Goal: Information Seeking & Learning: Learn about a topic

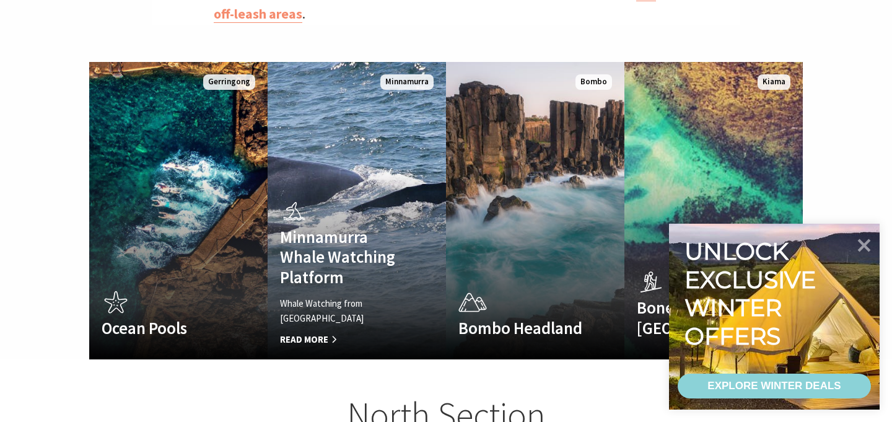
scroll to position [893, 0]
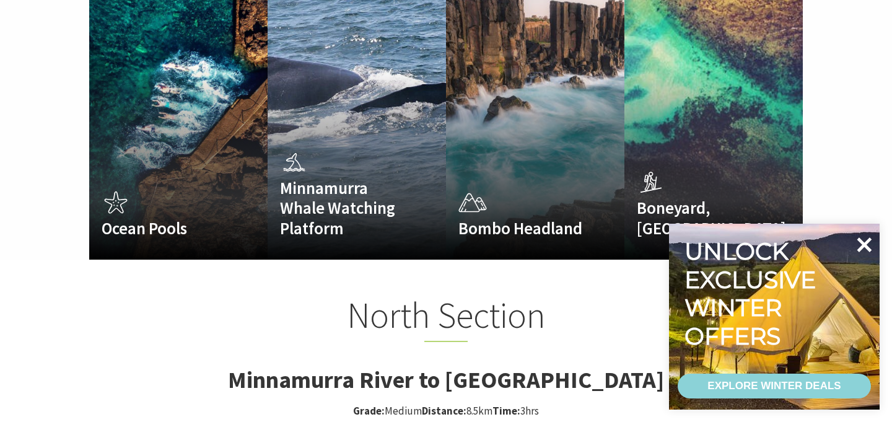
click at [869, 238] on icon at bounding box center [864, 244] width 15 height 15
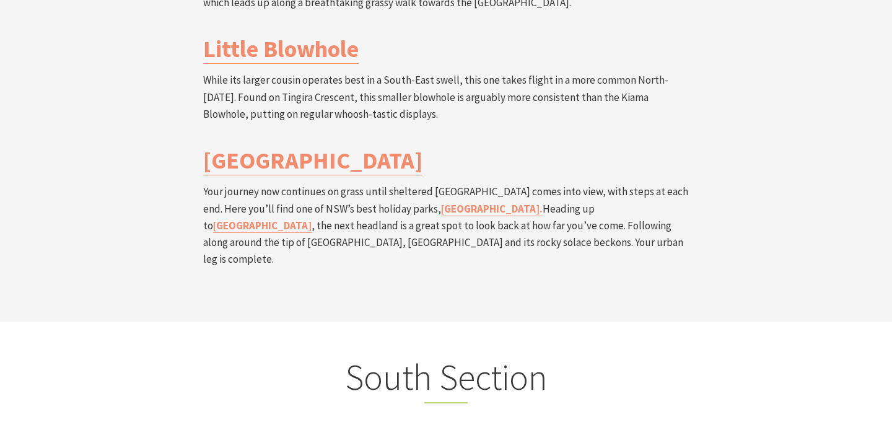
scroll to position [2844, 0]
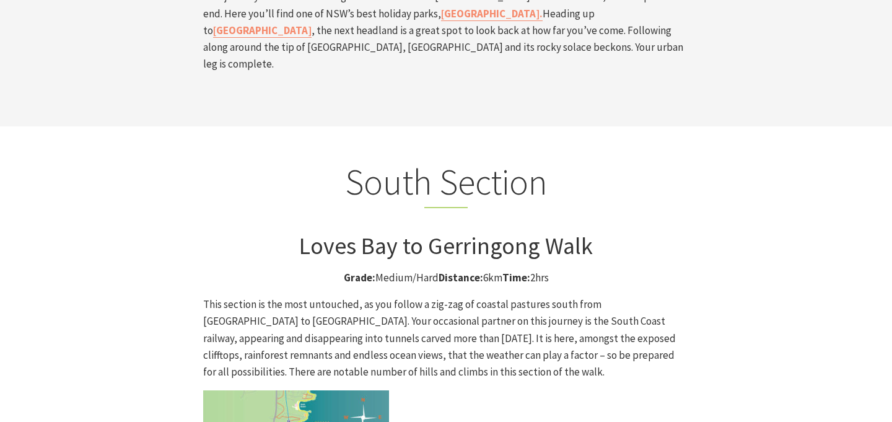
scroll to position [3038, 0]
drag, startPoint x: 287, startPoint y: 204, endPoint x: 435, endPoint y: 206, distance: 147.4
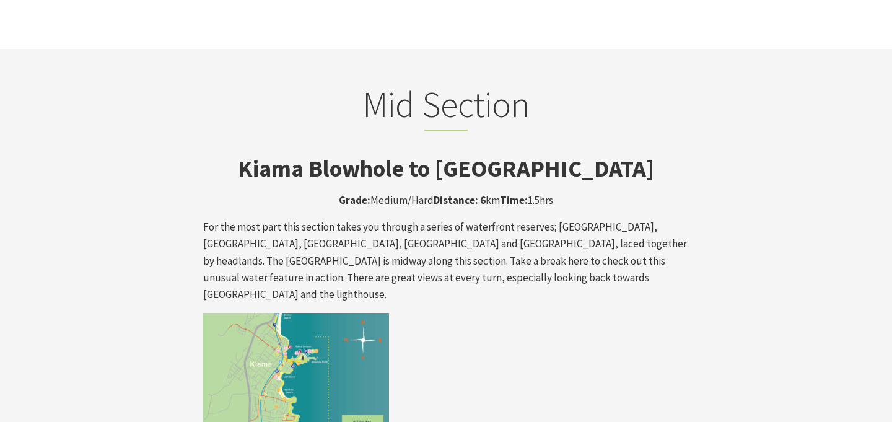
scroll to position [2004, 0]
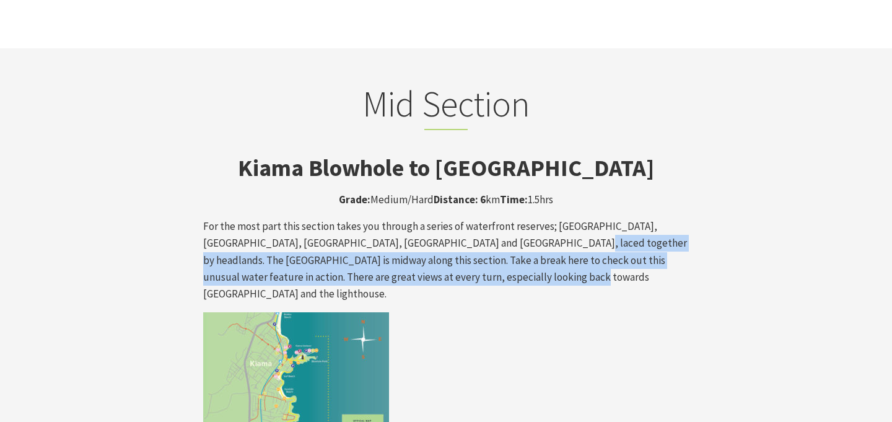
drag, startPoint x: 528, startPoint y: 173, endPoint x: 528, endPoint y: 198, distance: 24.2
click at [528, 218] on p "For the most part this section takes you through a series of waterfront reserve…" at bounding box center [446, 260] width 486 height 84
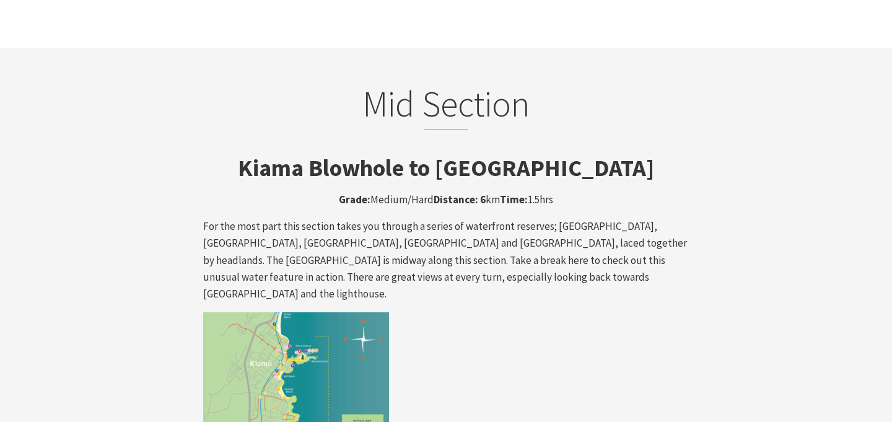
scroll to position [2133, 0]
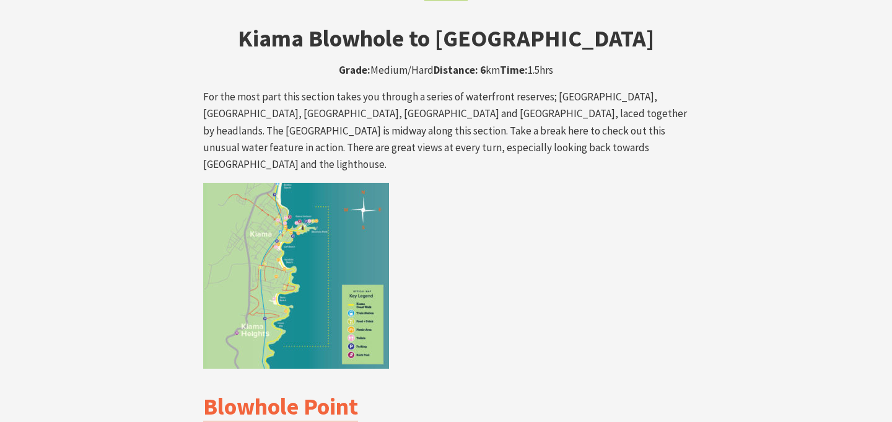
click at [298, 391] on link "Blowhole Point" at bounding box center [280, 406] width 155 height 30
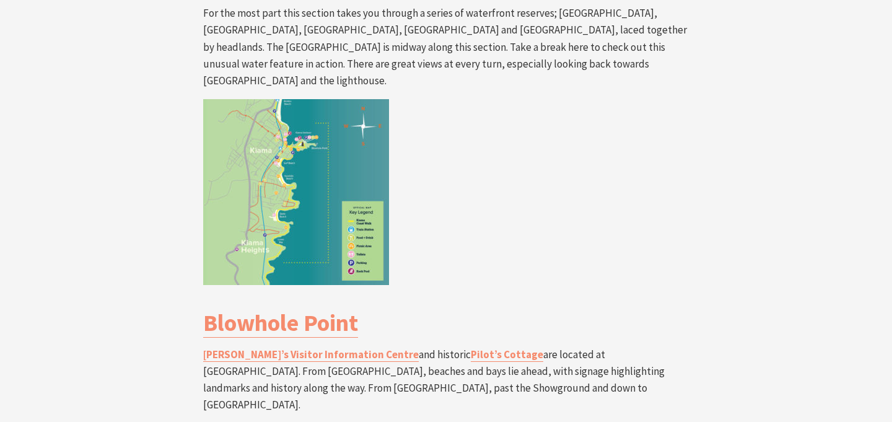
scroll to position [2226, 0]
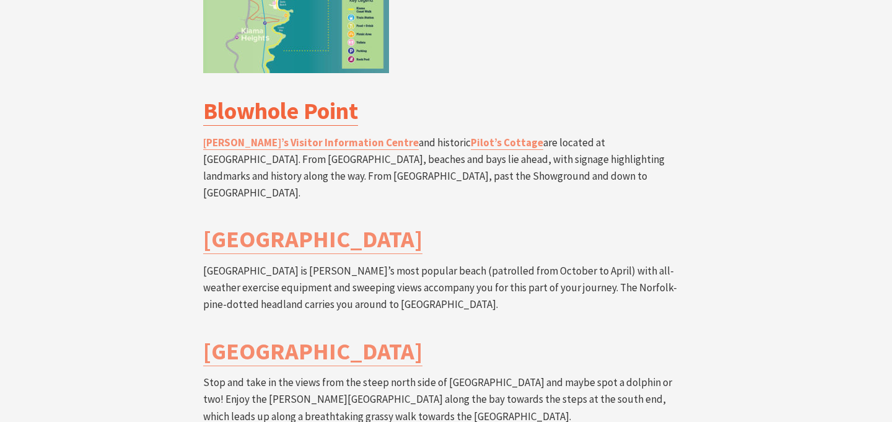
scroll to position [2429, 0]
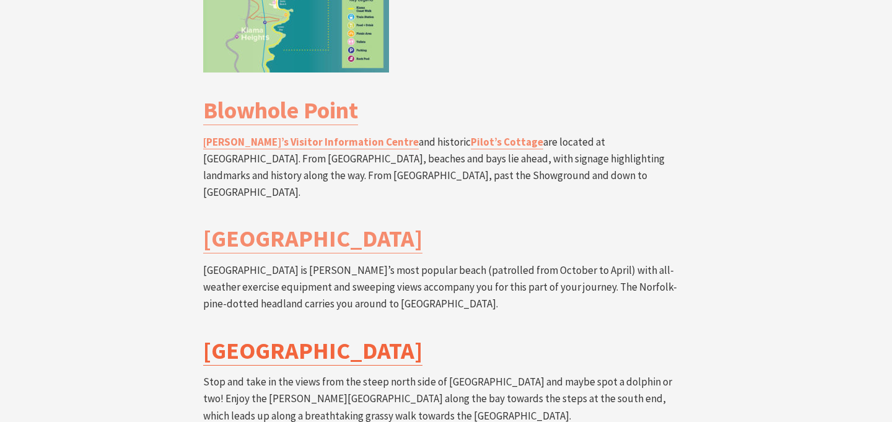
click at [344, 336] on link "Kendalls Beach" at bounding box center [312, 351] width 219 height 30
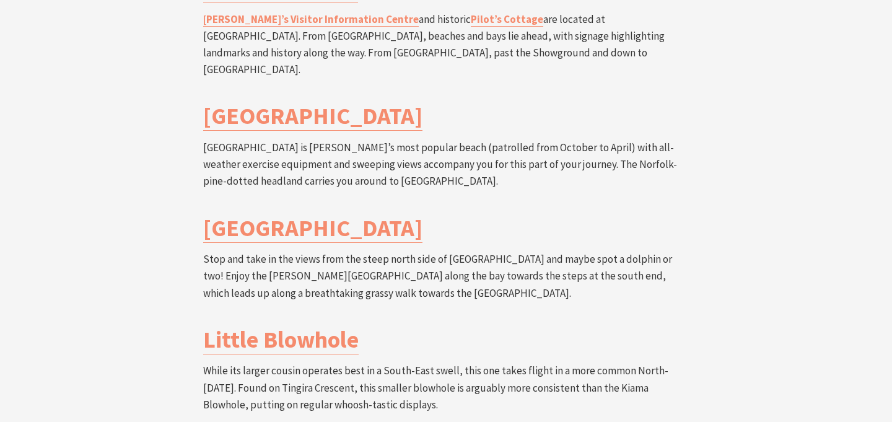
scroll to position [2562, 0]
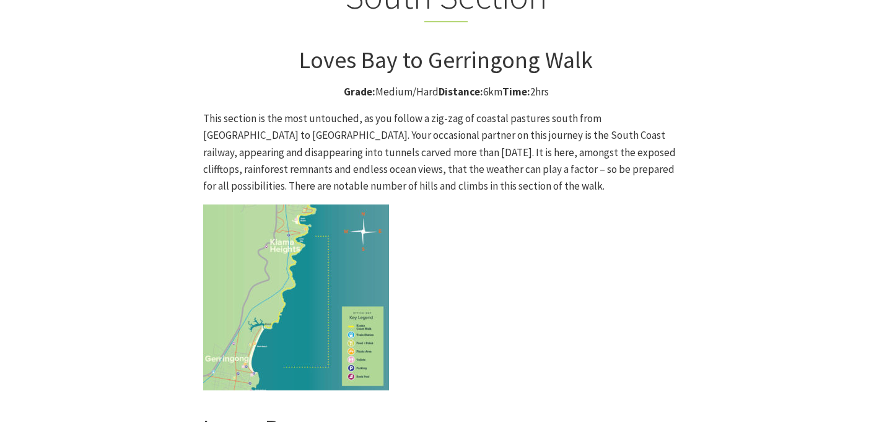
scroll to position [3430, 0]
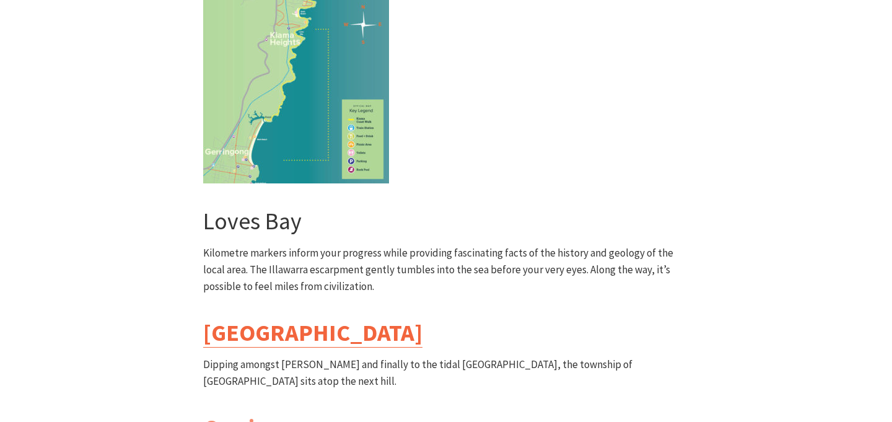
click at [324, 318] on link "Werri Lagoon" at bounding box center [312, 333] width 219 height 30
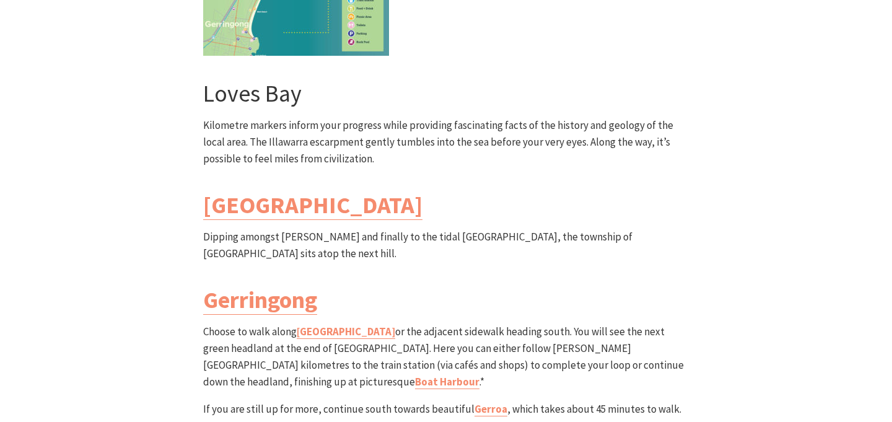
scroll to position [3570, 0]
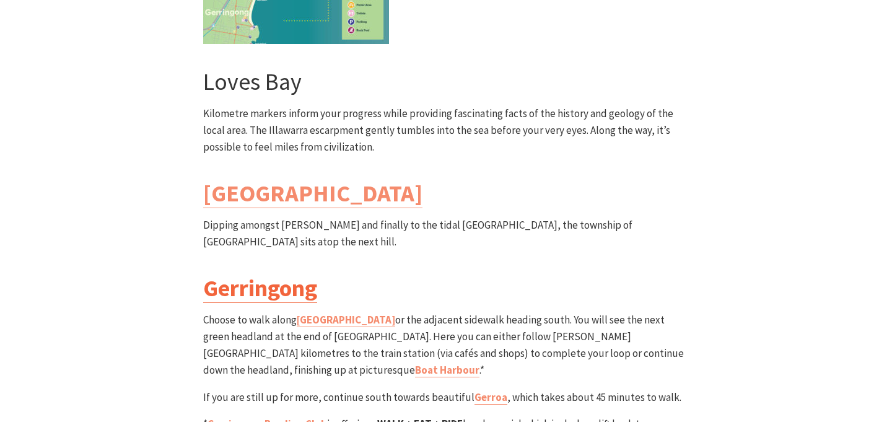
click at [300, 273] on link "Gerringong" at bounding box center [260, 288] width 114 height 30
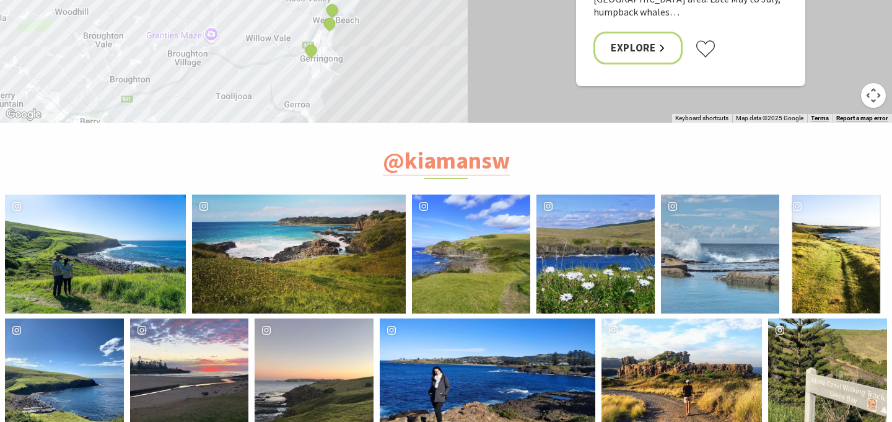
scroll to position [4683, 0]
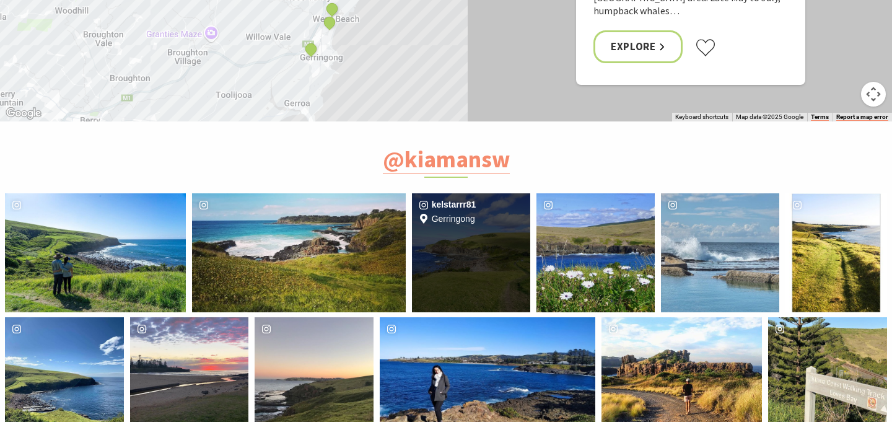
click at [488, 193] on div "kelstarrr81 Location Gerringong" at bounding box center [471, 252] width 118 height 118
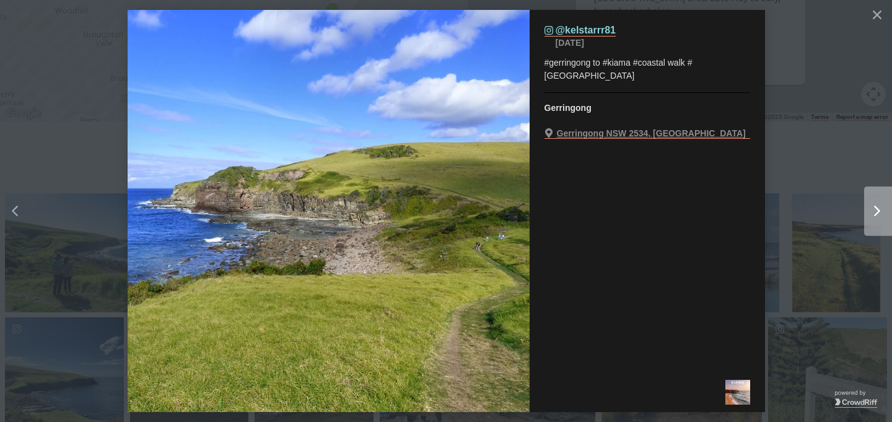
click at [867, 210] on div "Right" at bounding box center [872, 211] width 15 height 11
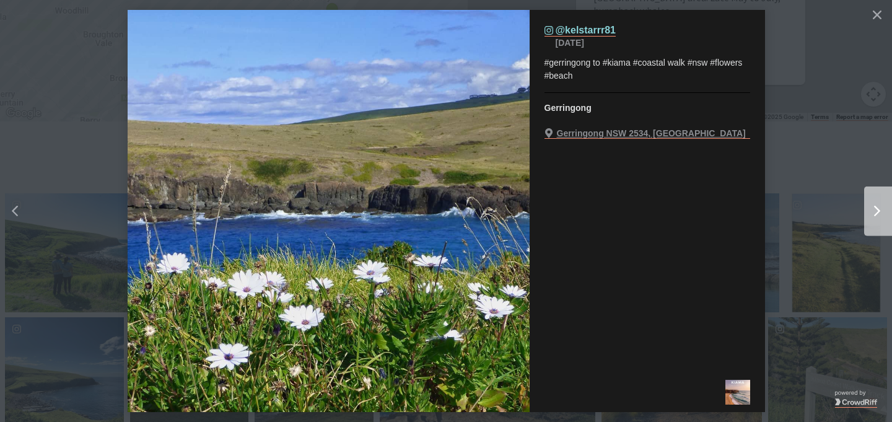
click at [867, 210] on div "Right" at bounding box center [872, 211] width 15 height 11
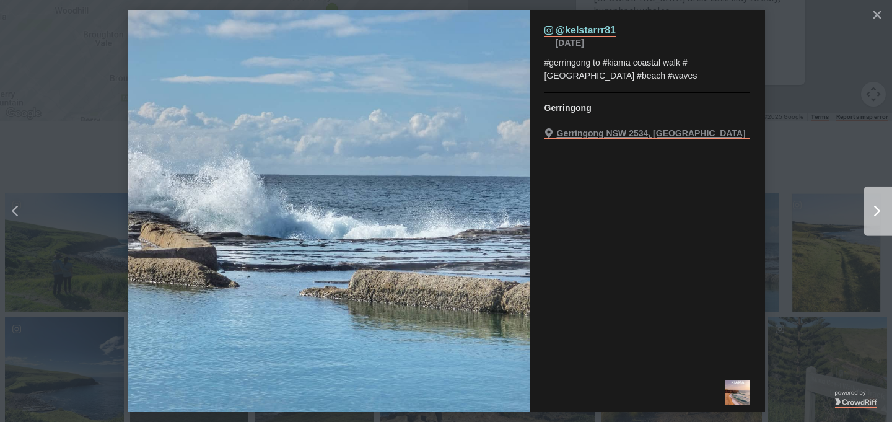
click at [867, 210] on div "Right" at bounding box center [872, 211] width 15 height 11
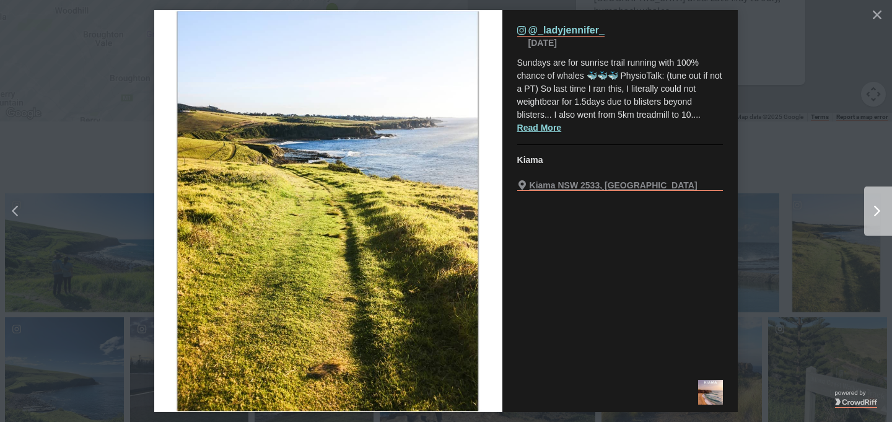
click at [867, 210] on div "Right" at bounding box center [872, 211] width 15 height 11
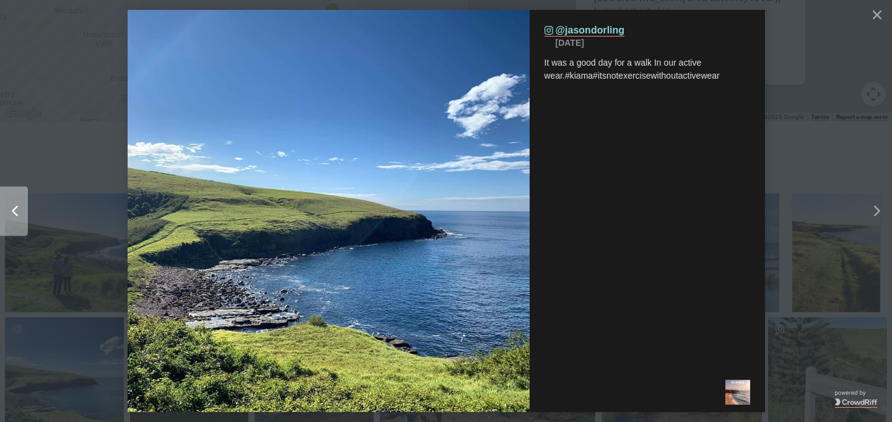
click at [35, 213] on button "Left" at bounding box center [49, 210] width 99 height 147
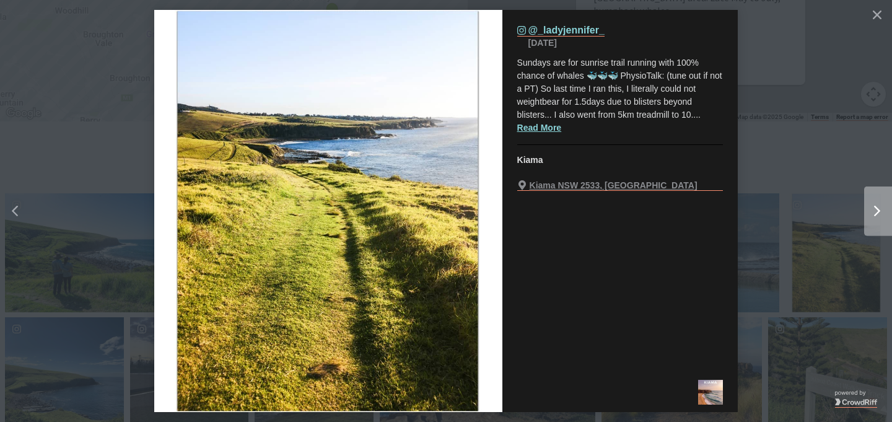
click at [847, 193] on button "Right" at bounding box center [842, 210] width 99 height 147
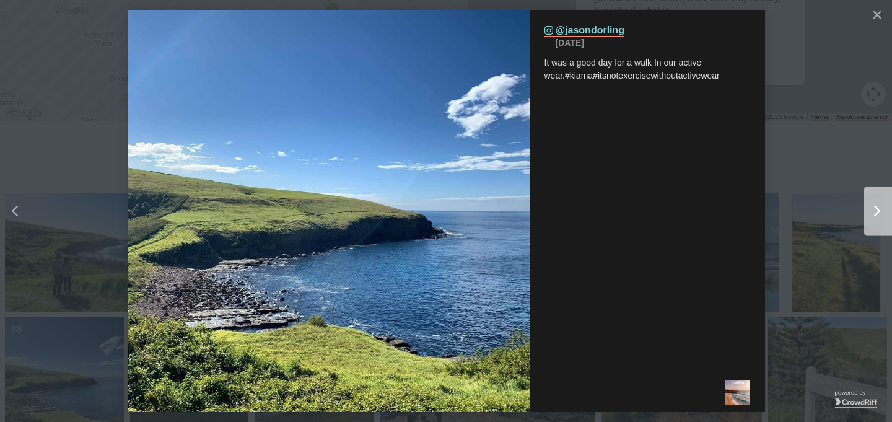
click at [847, 193] on button "Right" at bounding box center [842, 210] width 99 height 147
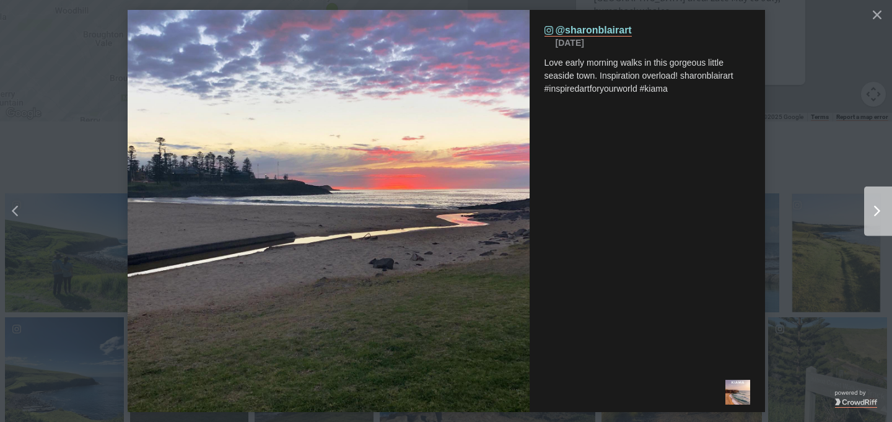
click at [847, 193] on button "Right" at bounding box center [842, 210] width 99 height 147
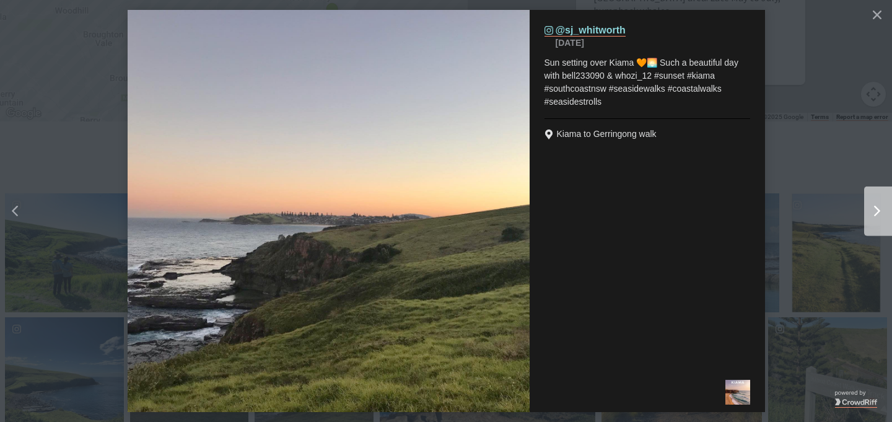
click at [847, 193] on button "Right" at bounding box center [842, 210] width 99 height 147
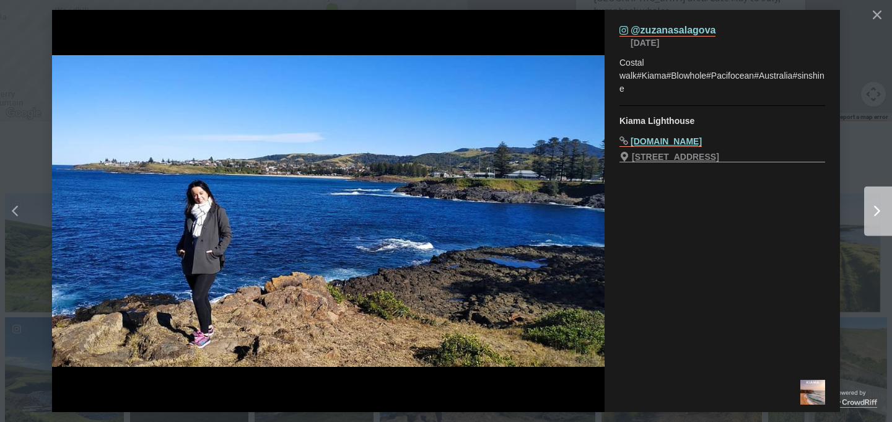
click at [847, 193] on button "Right" at bounding box center [842, 210] width 99 height 147
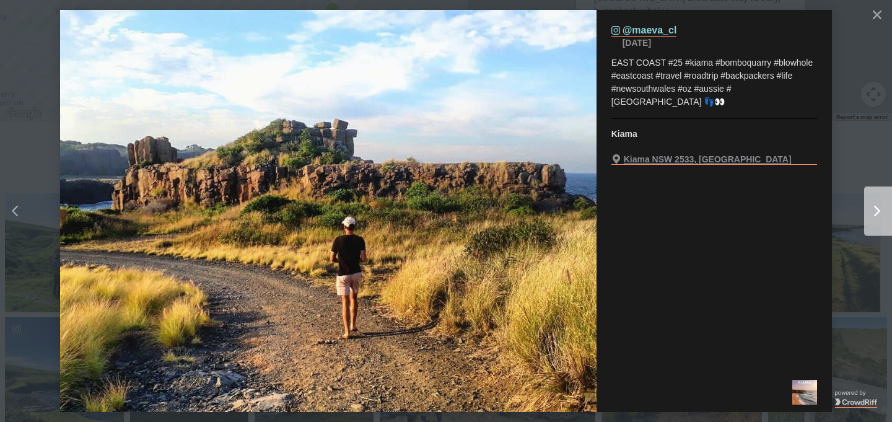
click at [847, 193] on button "Right" at bounding box center [842, 210] width 99 height 147
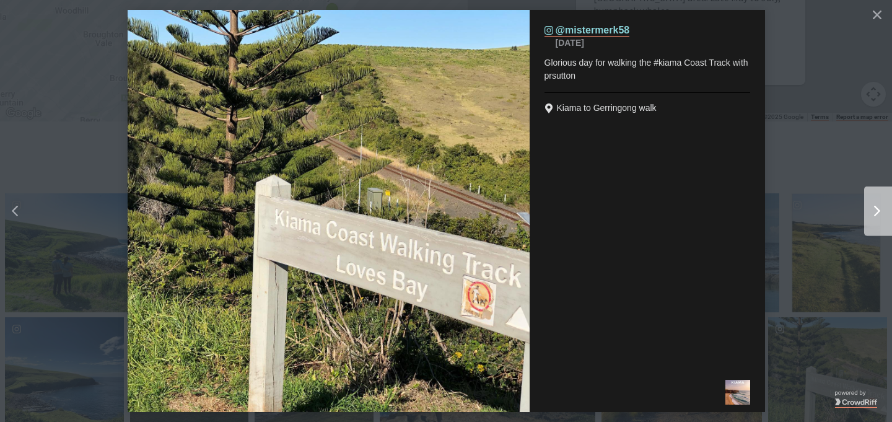
click at [847, 193] on button "Right" at bounding box center [842, 210] width 99 height 147
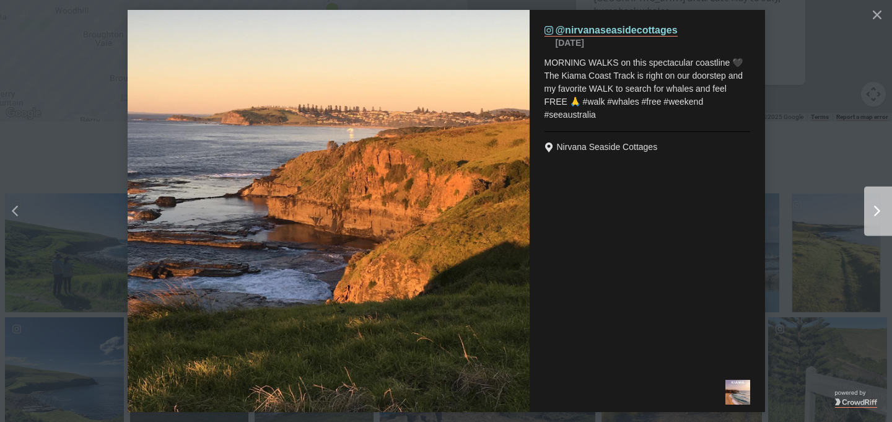
click at [847, 193] on button "Right" at bounding box center [842, 210] width 99 height 147
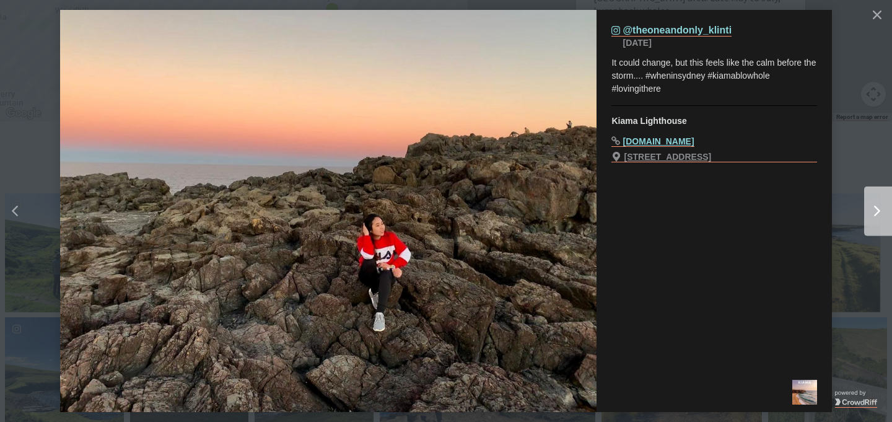
click at [847, 193] on button "Right" at bounding box center [842, 210] width 99 height 147
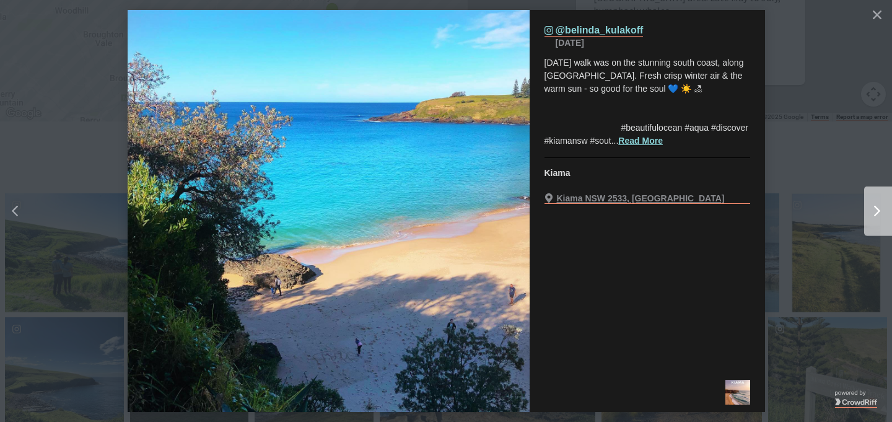
click at [847, 193] on button "Right" at bounding box center [842, 210] width 99 height 147
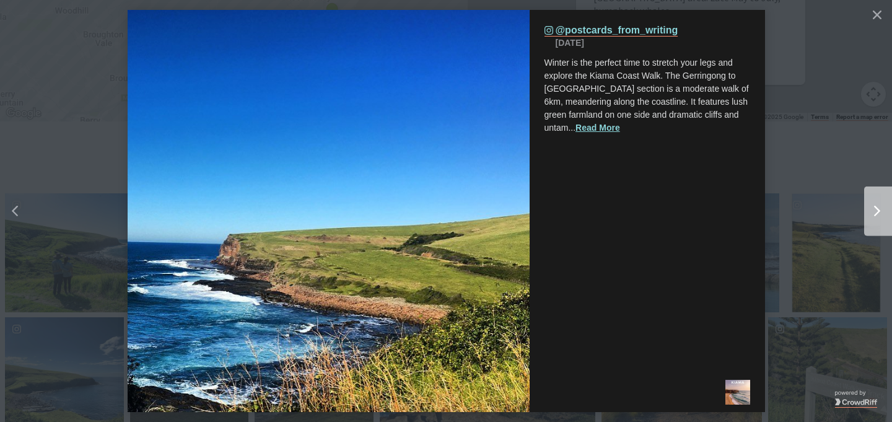
click at [847, 193] on button "Right" at bounding box center [842, 210] width 99 height 147
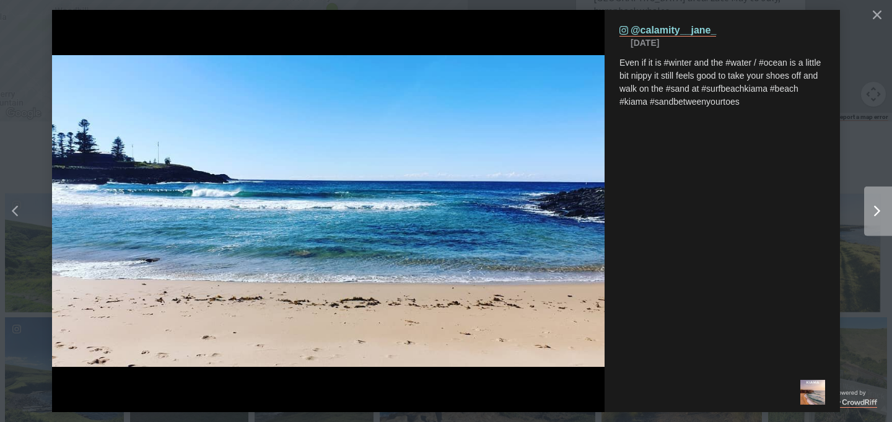
click at [847, 193] on button "Right" at bounding box center [842, 210] width 99 height 147
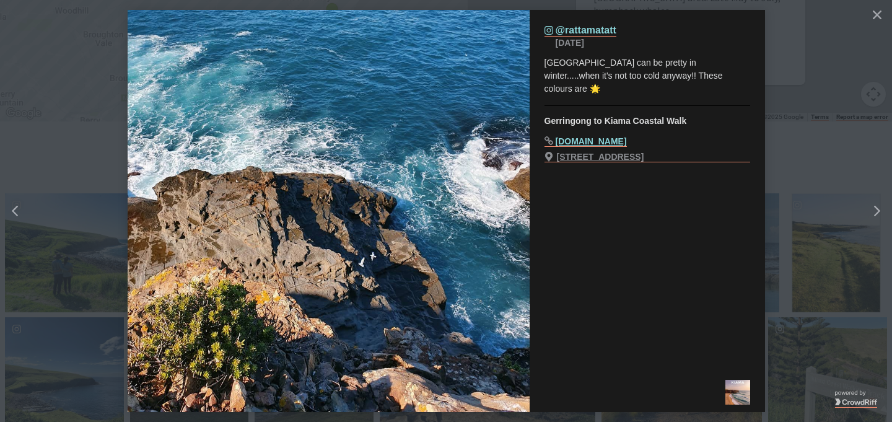
click at [831, 96] on button "details for image" at bounding box center [446, 211] width 892 height 422
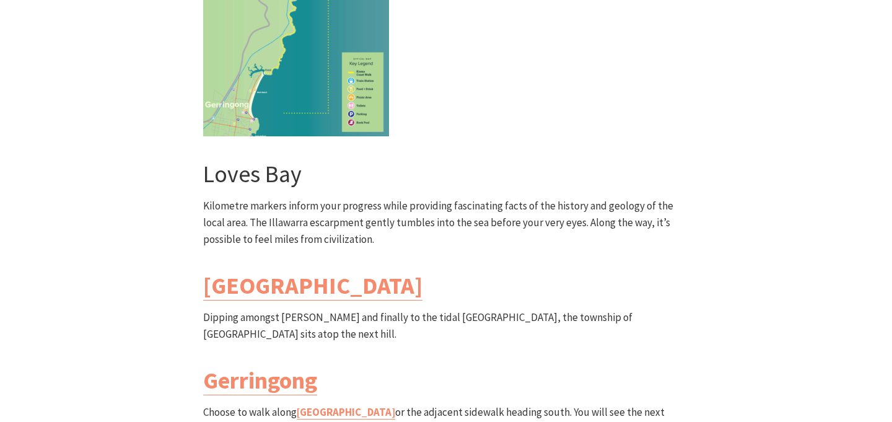
scroll to position [3458, 0]
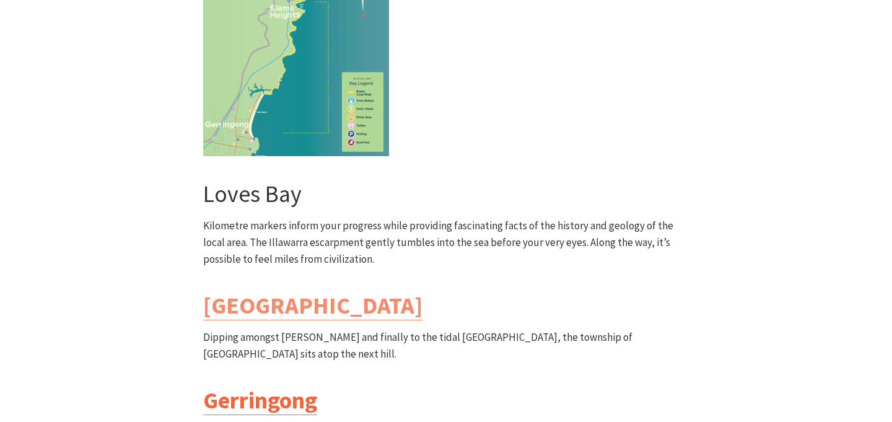
click at [261, 385] on link "Gerringong" at bounding box center [260, 400] width 114 height 30
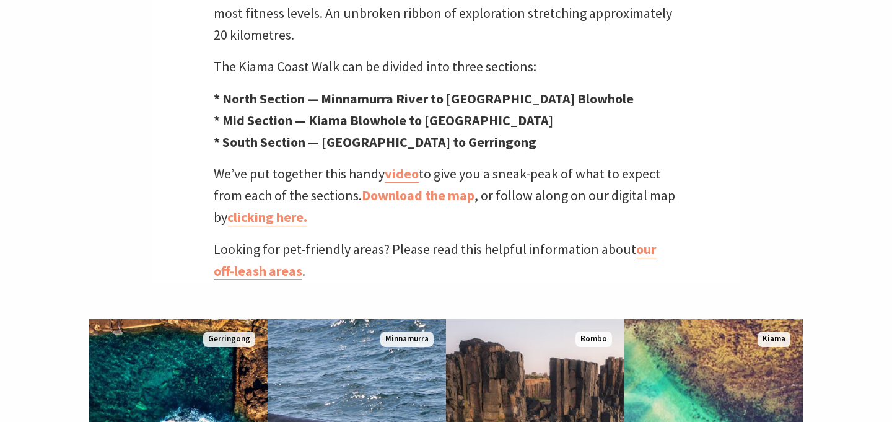
scroll to position [536, 0]
click at [400, 165] on link "video" at bounding box center [402, 174] width 34 height 18
click at [450, 187] on link "Download the map" at bounding box center [418, 196] width 113 height 18
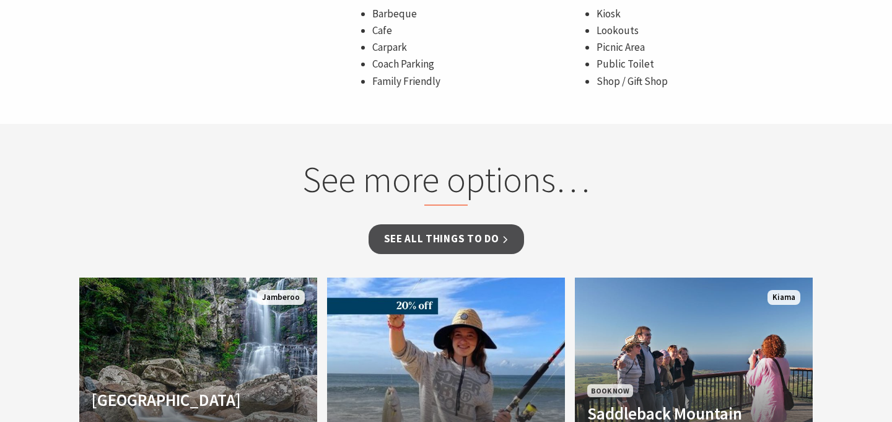
scroll to position [959, 0]
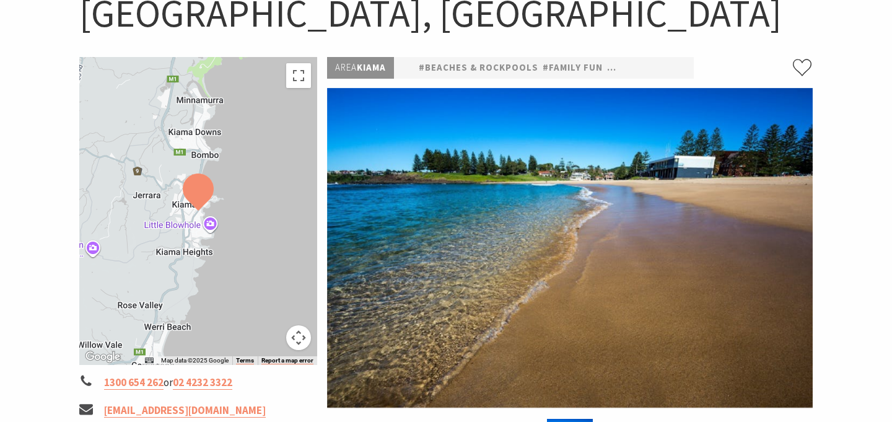
scroll to position [143, 0]
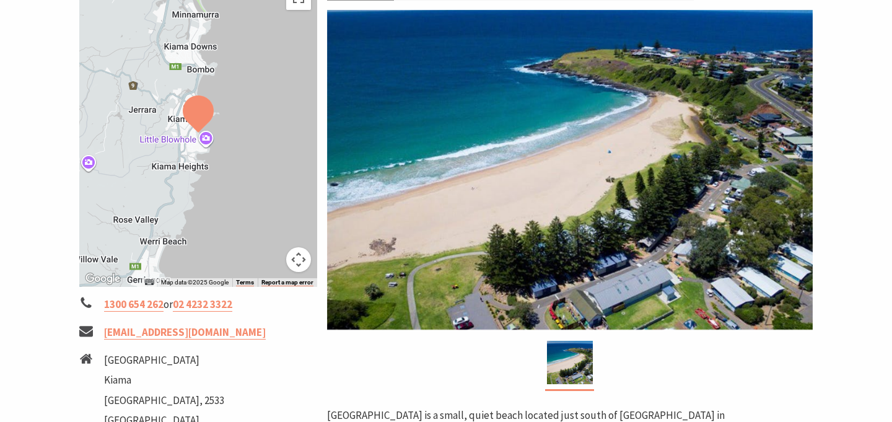
scroll to position [218, 0]
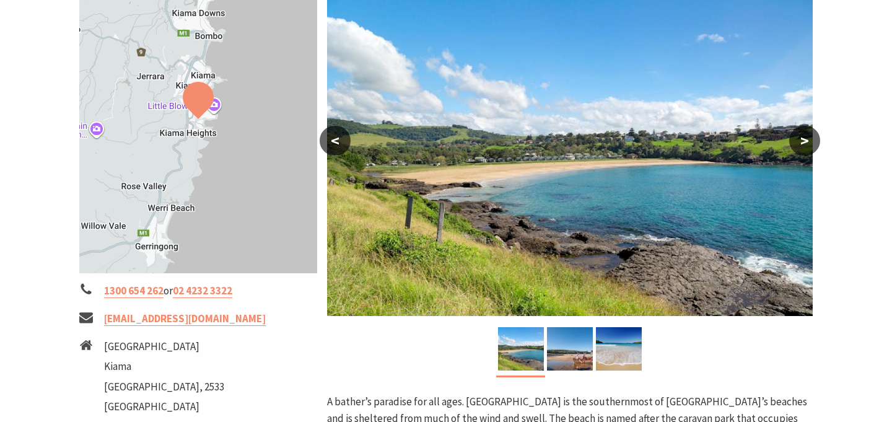
scroll to position [248, 0]
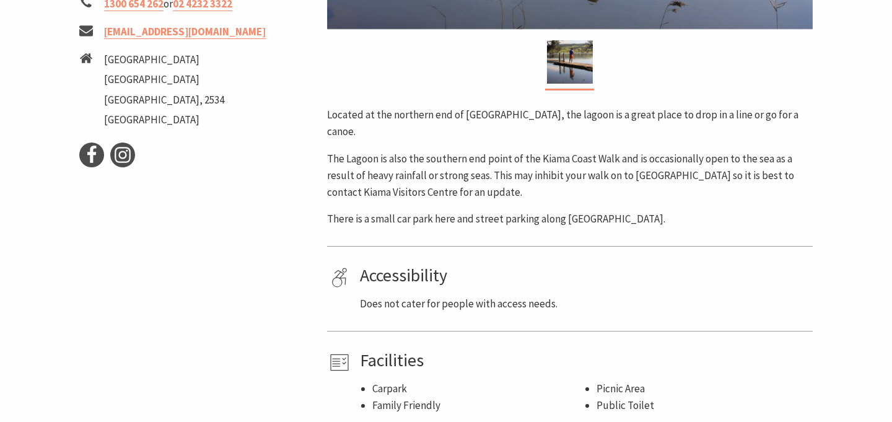
scroll to position [518, 0]
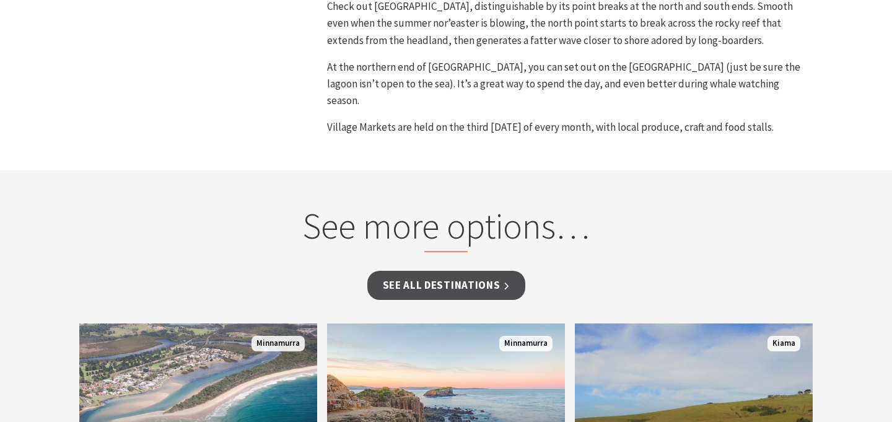
scroll to position [837, 0]
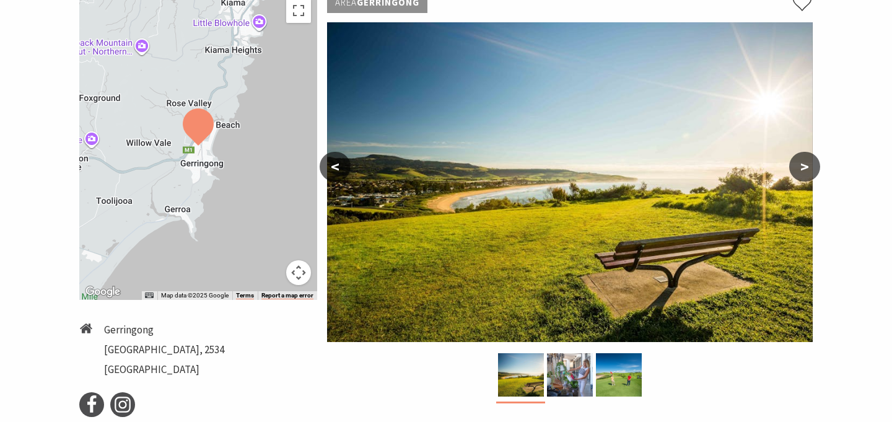
scroll to position [208, 0]
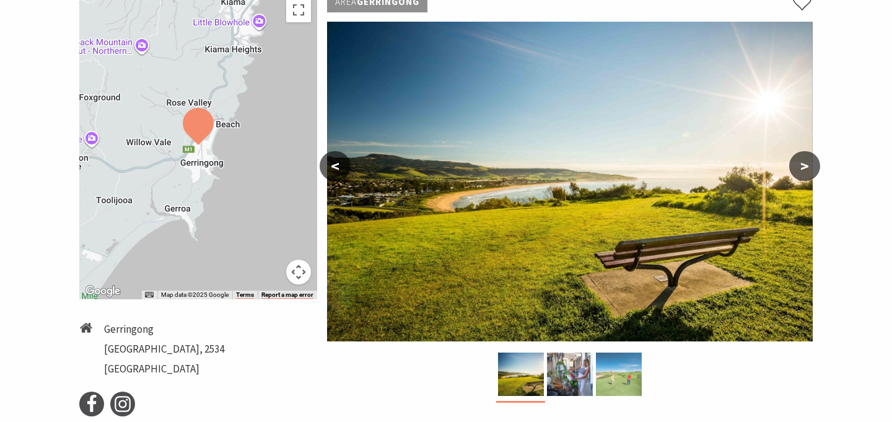
click at [629, 383] on img at bounding box center [619, 373] width 46 height 43
